Goal: Transaction & Acquisition: Purchase product/service

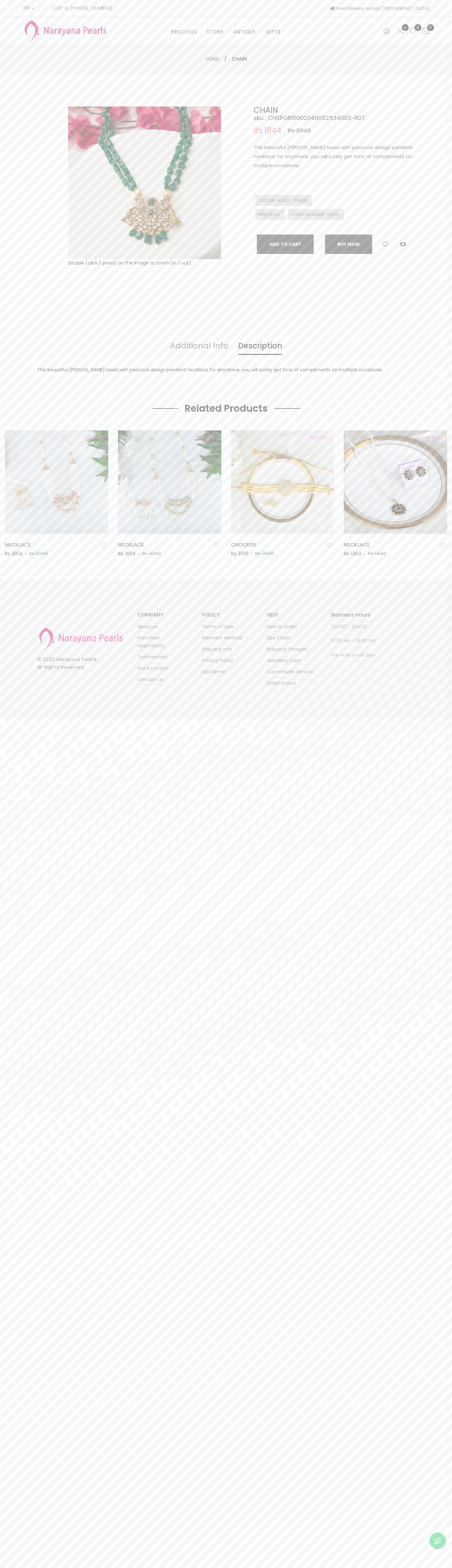
click at [270, 214] on span "PRECIOUS" at bounding box center [270, 214] width 23 height 7
click at [385, 244] on icon at bounding box center [385, 244] width 6 height 6
click at [285, 244] on button "Add To Cart" at bounding box center [284, 244] width 57 height 19
click at [199, 12] on div "INR CAD HKD GBP IDR INR JPY MYR USD MXN AUD Call Us +91 90949 50000 Free Delive…" at bounding box center [225, 8] width 406 height 16
click at [425, 727] on body "INR CAD HKD GBP IDR INR JPY MYR USD MXN AUD Call Us +91 90949 50000 Free Delive…" at bounding box center [226, 784] width 452 height 1568
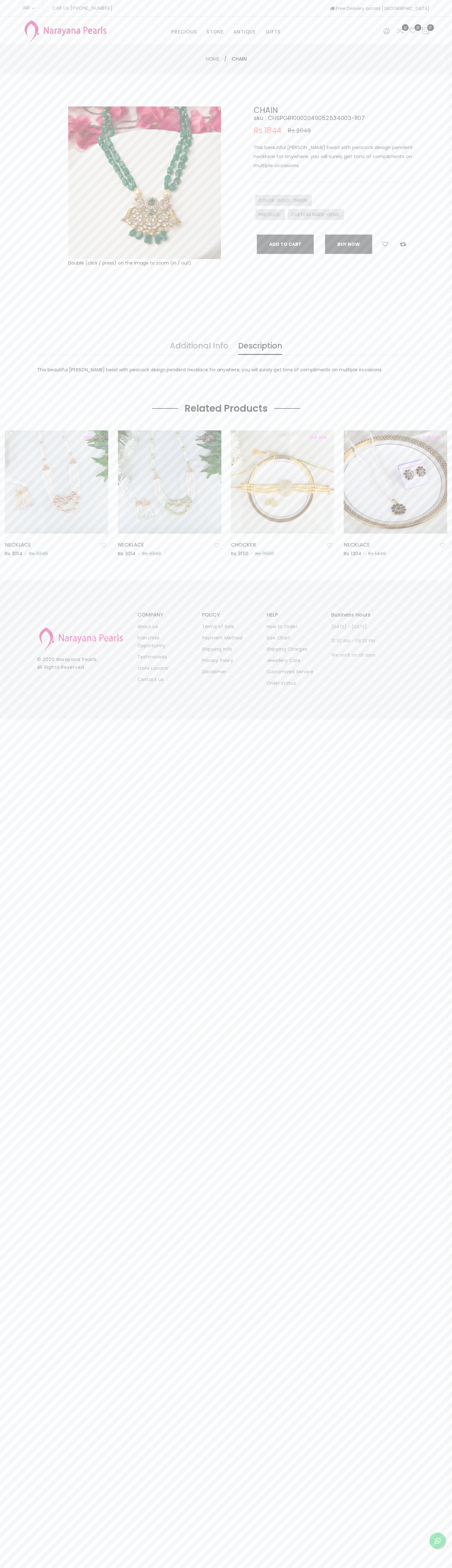
click at [291, 1567] on html "INR CAD HKD GBP IDR INR JPY MYR USD MXN AUD Call Us +91 90949 50000 Free Delive…" at bounding box center [226, 784] width 452 height 1568
click at [19, 1432] on body "INR CAD HKD GBP IDR INR JPY MYR USD MXN AUD Call Us +91 90949 50000 Free Delive…" at bounding box center [226, 784] width 452 height 1568
click at [425, 31] on icon at bounding box center [425, 31] width 8 height 8
